Goal: Task Accomplishment & Management: Use online tool/utility

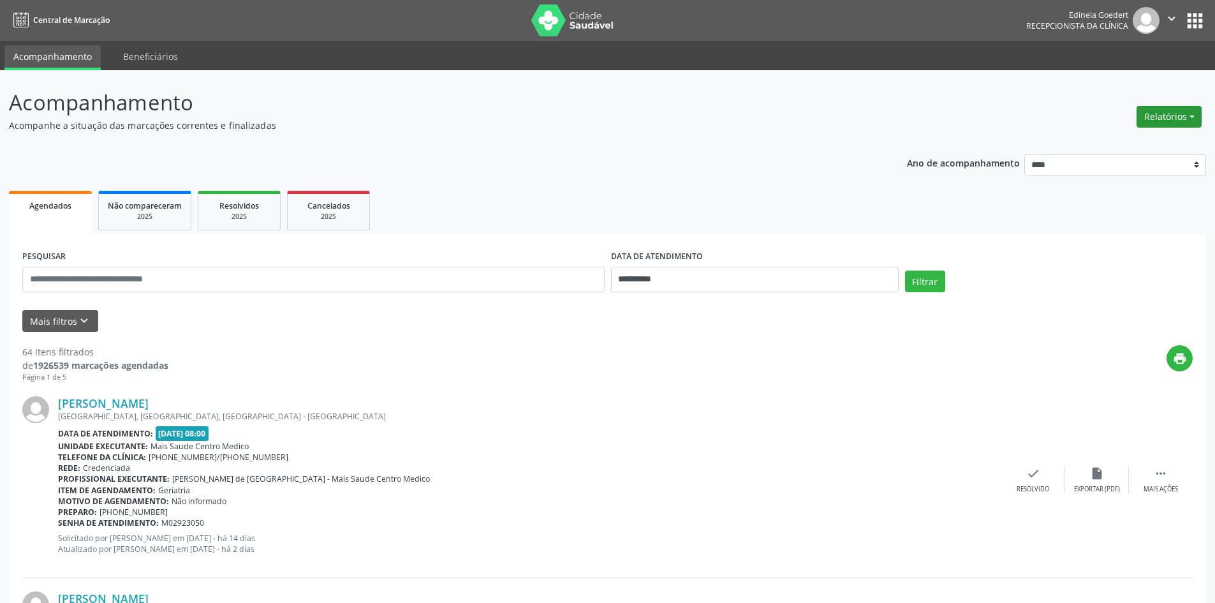
click at [1161, 115] on button "Relatórios" at bounding box center [1168, 117] width 65 height 22
click at [1123, 136] on link "Agendamentos" at bounding box center [1133, 144] width 137 height 18
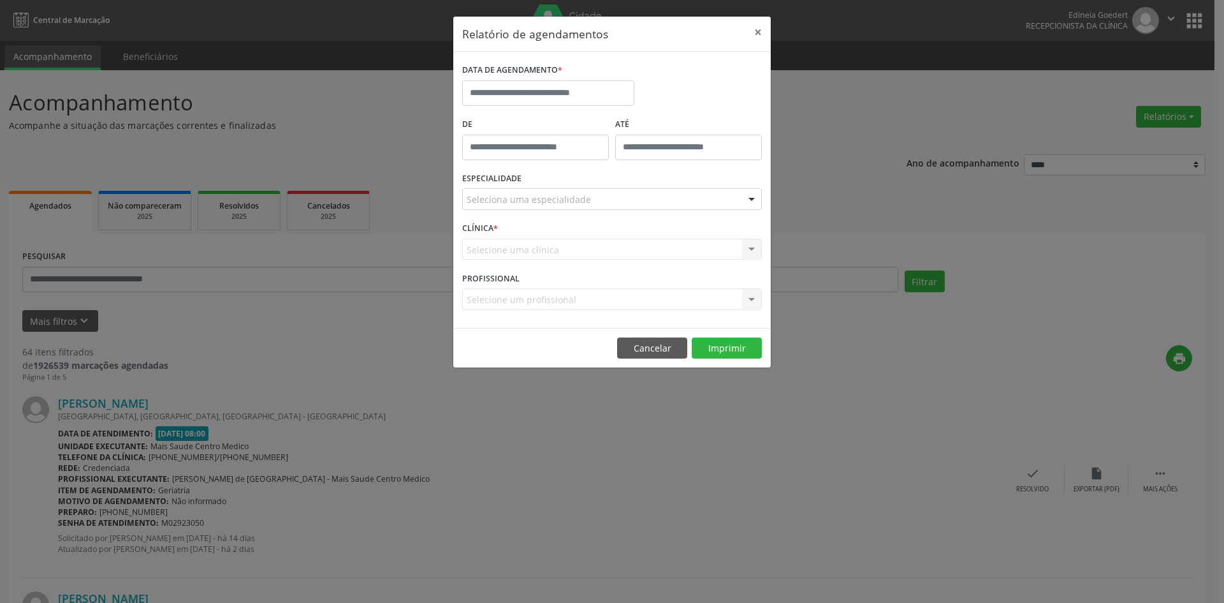
drag, startPoint x: 511, startPoint y: 108, endPoint x: 521, endPoint y: 99, distance: 13.6
click at [511, 107] on div "DATA DE AGENDAMENTO *" at bounding box center [548, 88] width 179 height 54
click at [530, 94] on input "text" at bounding box center [548, 93] width 172 height 26
click at [496, 238] on span "22" at bounding box center [504, 236] width 25 height 25
type input "**********"
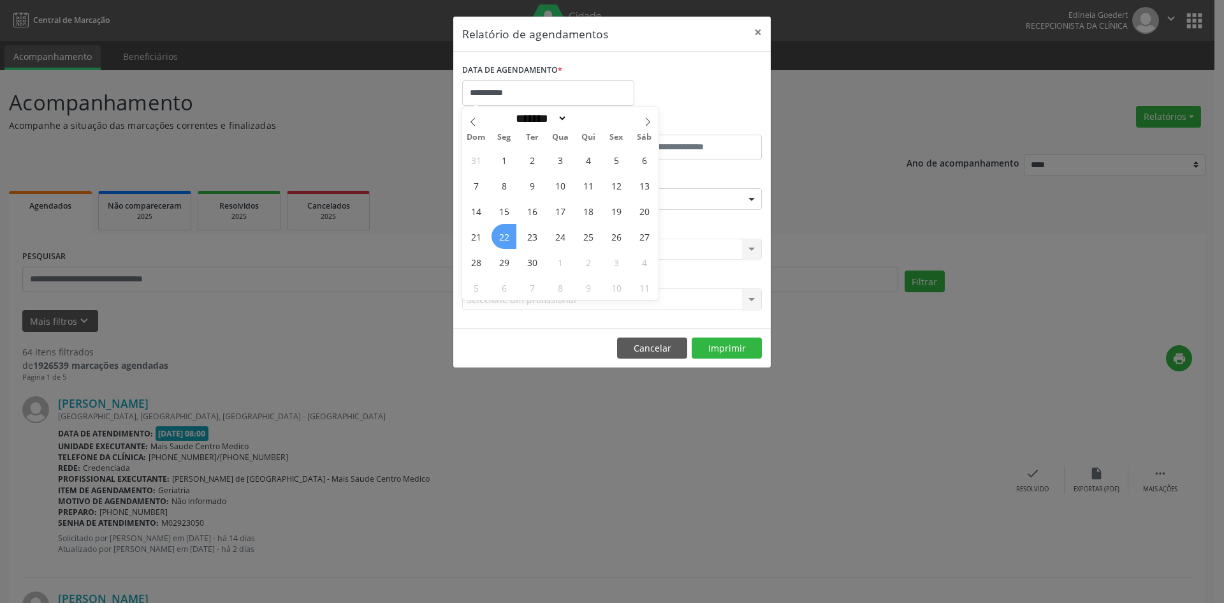
click at [496, 238] on span "22" at bounding box center [504, 236] width 25 height 25
click at [528, 186] on div "ESPECIALIDADE Seleciona uma especialidade Todas as especialidades Alergologia A…" at bounding box center [612, 194] width 306 height 50
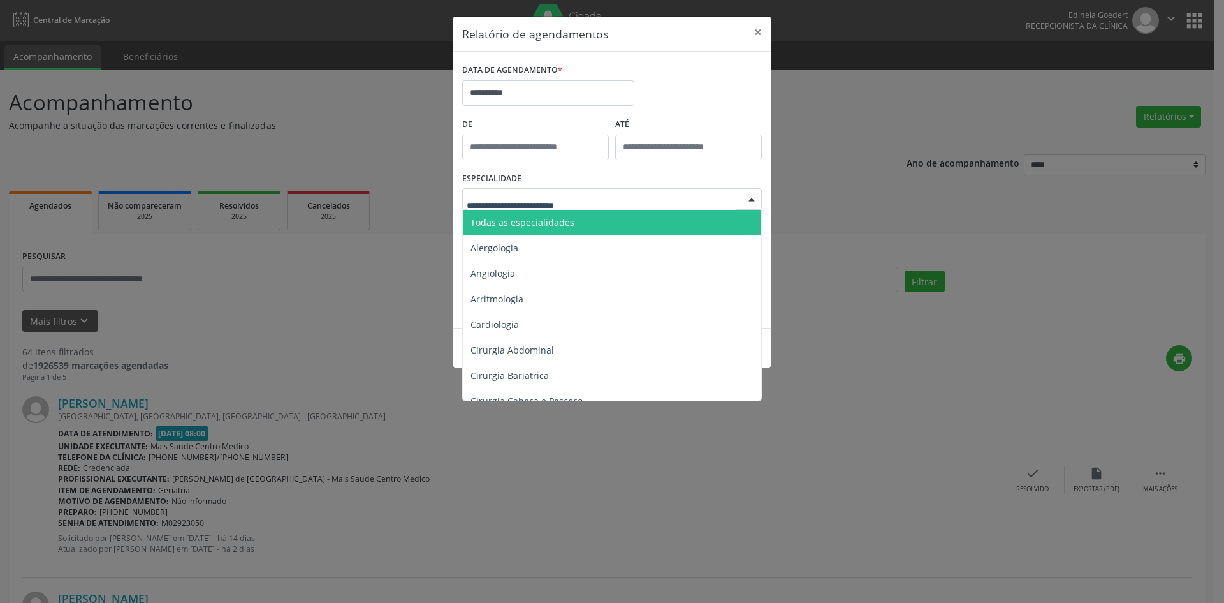
click at [531, 214] on span "Todas as especialidades" at bounding box center [613, 223] width 300 height 26
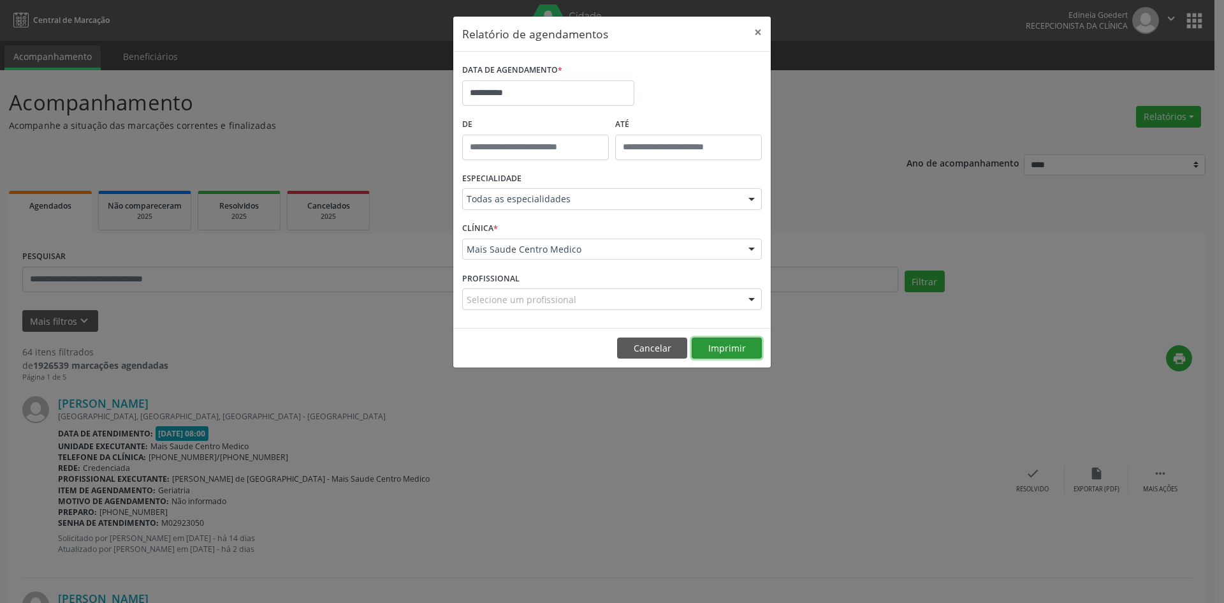
click at [739, 354] on button "Imprimir" at bounding box center [727, 348] width 70 height 22
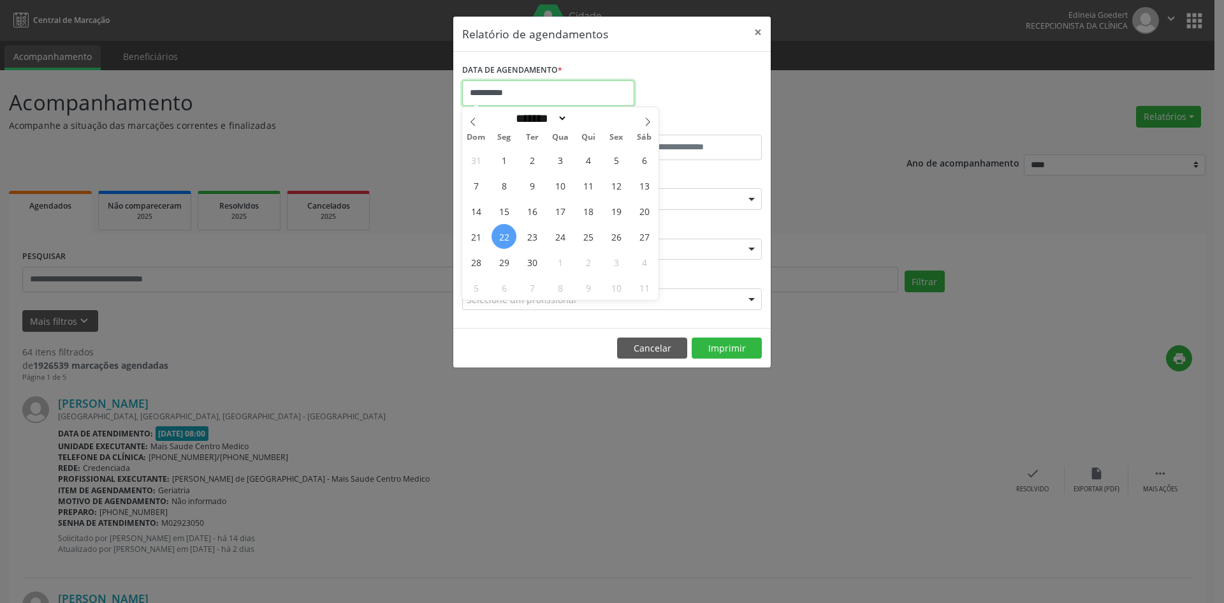
click at [526, 88] on input "**********" at bounding box center [548, 93] width 172 height 26
click at [524, 240] on span "23" at bounding box center [532, 236] width 25 height 25
type input "**********"
click at [524, 240] on span "23" at bounding box center [532, 236] width 25 height 25
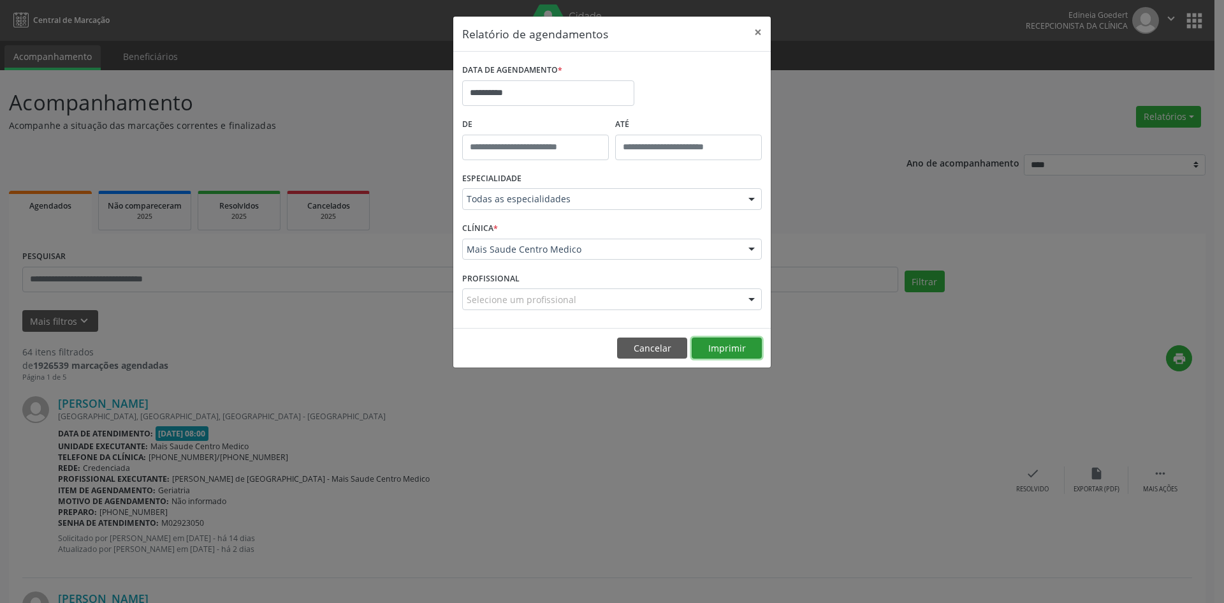
click at [740, 343] on button "Imprimir" at bounding box center [727, 348] width 70 height 22
